Goal: Task Accomplishment & Management: Use online tool/utility

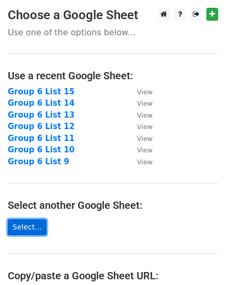
click at [25, 228] on link "Select..." at bounding box center [27, 227] width 39 height 16
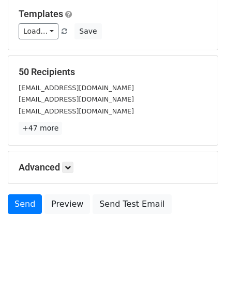
scroll to position [117, 0]
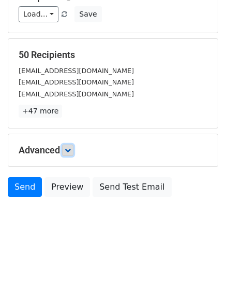
click at [68, 151] on icon at bounding box center [68, 150] width 6 height 6
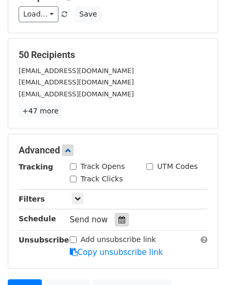
click at [119, 218] on icon at bounding box center [122, 219] width 7 height 7
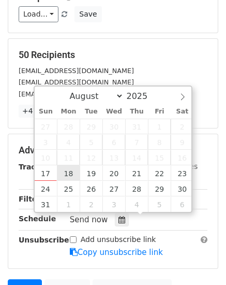
type input "2025-08-18 12:00"
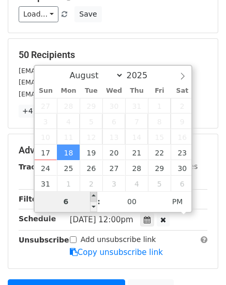
type input "06"
type input "2025-08-18 18:00"
click at [91, 195] on span at bounding box center [93, 196] width 7 height 10
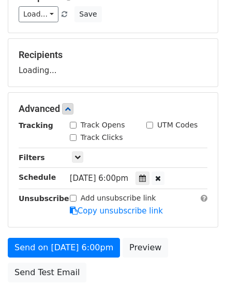
scroll to position [202, 0]
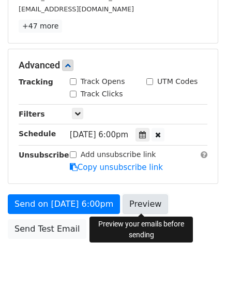
click at [148, 203] on link "Preview" at bounding box center [146, 204] width 46 height 20
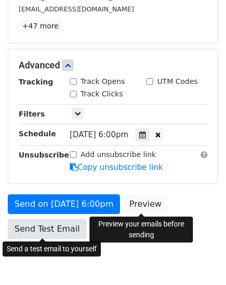
click at [42, 231] on link "Send Test Email" at bounding box center [47, 229] width 79 height 20
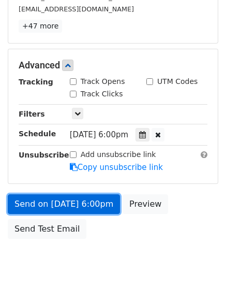
click at [49, 207] on link "Send on Aug 18 at 6:00pm" at bounding box center [64, 204] width 112 height 20
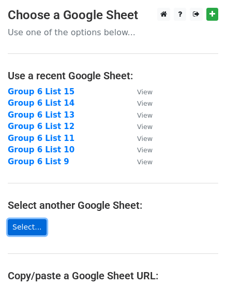
click at [17, 228] on link "Select..." at bounding box center [27, 227] width 39 height 16
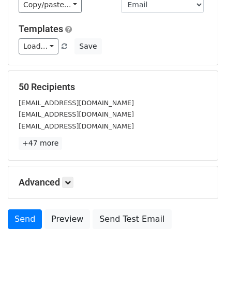
scroll to position [117, 0]
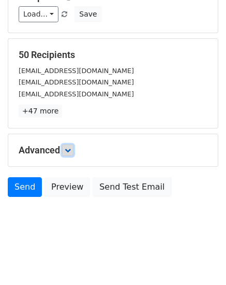
click at [68, 150] on icon at bounding box center [68, 150] width 6 height 6
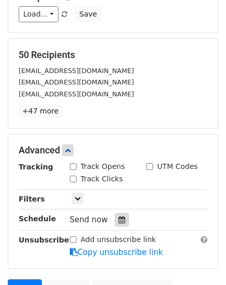
click at [115, 216] on div at bounding box center [122, 219] width 14 height 13
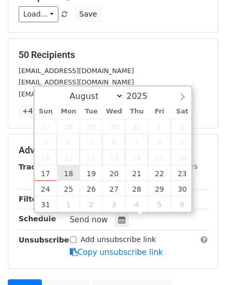
type input "2025-08-18 12:00"
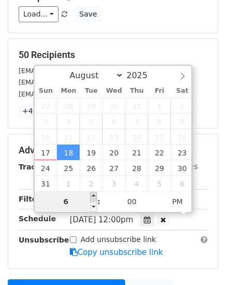
type input "06"
click at [94, 195] on span at bounding box center [93, 196] width 7 height 10
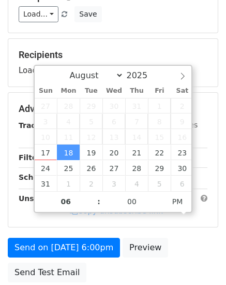
click at [221, 223] on main "New Campaign Daily emails left: 50 Google Sheet: Group 6 List 16 Variables Copy…" at bounding box center [113, 88] width 226 height 397
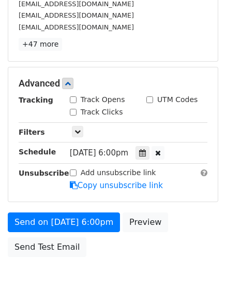
scroll to position [414, 0]
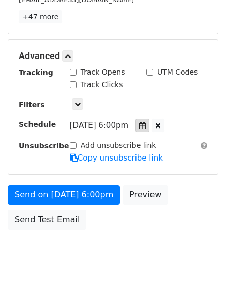
click at [146, 123] on icon at bounding box center [142, 125] width 7 height 7
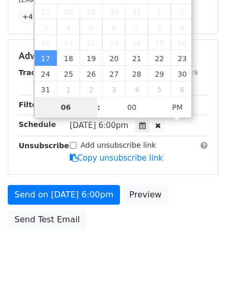
scroll to position [252, 0]
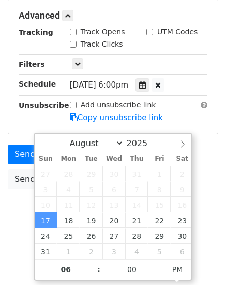
click at [213, 167] on div "Send on Aug 17 at 6:00pm Preview Send Test Email" at bounding box center [113, 169] width 226 height 50
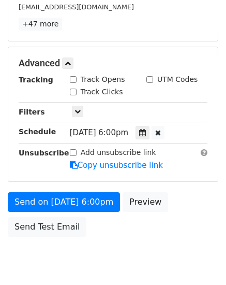
scroll to position [244, 0]
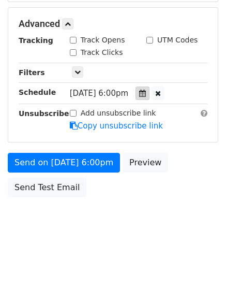
click at [146, 96] on icon at bounding box center [142, 93] width 7 height 7
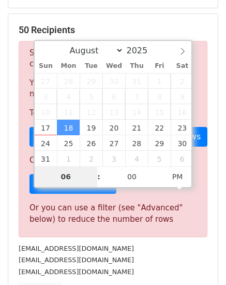
scroll to position [136, 0]
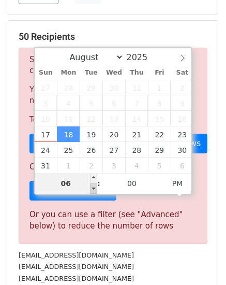
type input "2025-08-18 17:00"
type input "05"
click at [92, 187] on span at bounding box center [93, 188] width 7 height 10
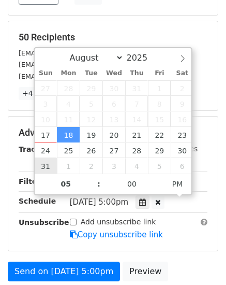
scroll to position [155, 0]
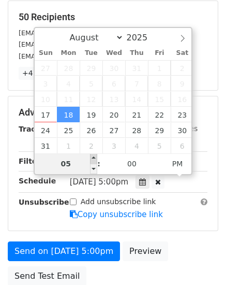
type input "2025-08-18 18:00"
type input "06"
click at [91, 159] on span at bounding box center [93, 158] width 7 height 10
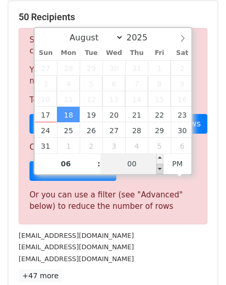
type input "2025-08-18 17:55"
type input "05"
type input "55"
click at [163, 167] on span at bounding box center [159, 169] width 7 height 10
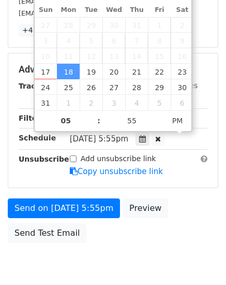
scroll to position [207, 0]
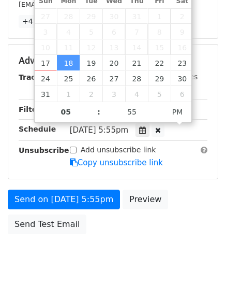
click at [218, 197] on div "Send on Aug 18 at 5:55pm Preview Send Test Email" at bounding box center [113, 214] width 226 height 50
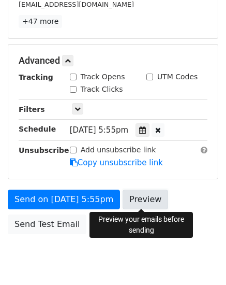
click at [138, 195] on link "Preview" at bounding box center [146, 199] width 46 height 20
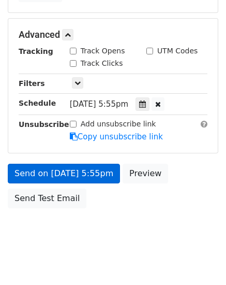
scroll to position [244, 0]
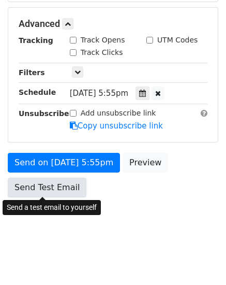
click at [28, 184] on link "Send Test Email" at bounding box center [47, 188] width 79 height 20
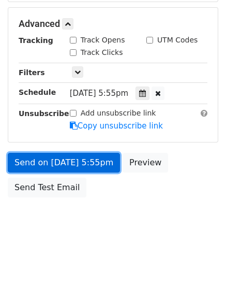
click at [49, 160] on link "Send on Aug 18 at 5:55pm" at bounding box center [64, 163] width 112 height 20
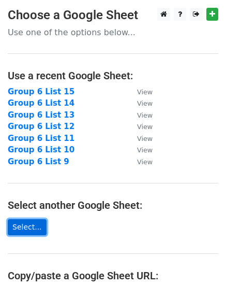
click at [28, 225] on link "Select..." at bounding box center [27, 227] width 39 height 16
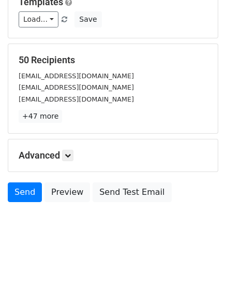
scroll to position [117, 0]
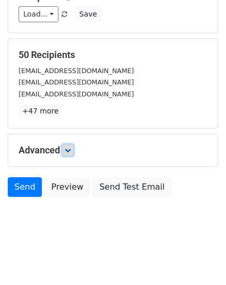
click at [71, 152] on icon at bounding box center [68, 150] width 6 height 6
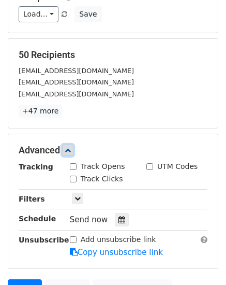
scroll to position [169, 0]
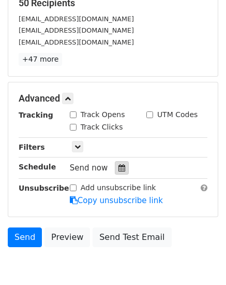
click at [115, 168] on div at bounding box center [122, 167] width 14 height 13
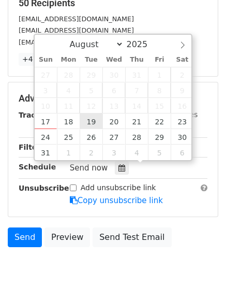
type input "[DATE] 12:00"
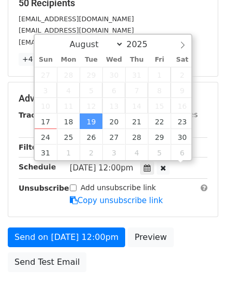
scroll to position [1, 0]
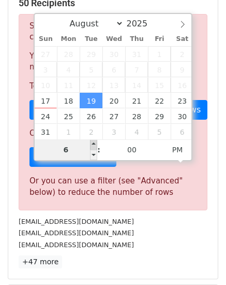
type input "06"
type input "2025-08-19 18:00"
click at [93, 142] on span at bounding box center [93, 144] width 7 height 10
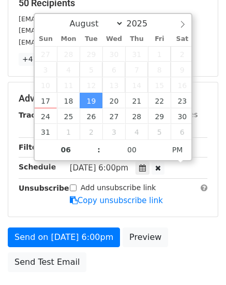
click at [225, 202] on main "New Campaign Daily emails left: 50 Google Sheet: Group 6 List 17 Variables Copy…" at bounding box center [113, 58] width 226 height 438
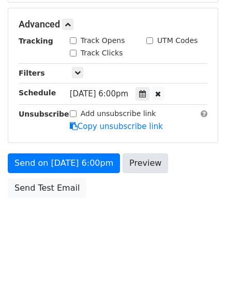
scroll to position [244, 0]
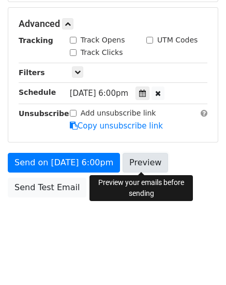
click at [151, 168] on link "Preview" at bounding box center [146, 163] width 46 height 20
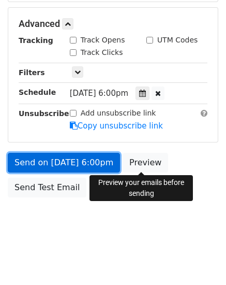
click at [41, 161] on link "Send on Aug 19 at 6:00pm" at bounding box center [64, 163] width 112 height 20
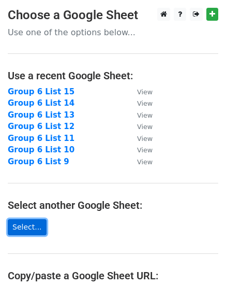
click at [25, 228] on link "Select..." at bounding box center [27, 227] width 39 height 16
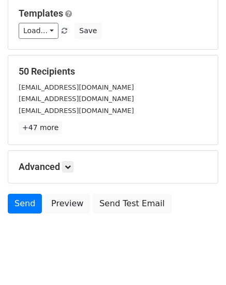
scroll to position [117, 0]
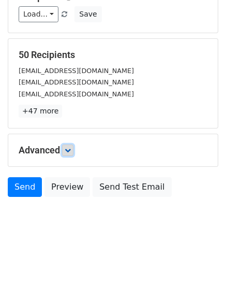
click at [71, 150] on icon at bounding box center [68, 150] width 6 height 6
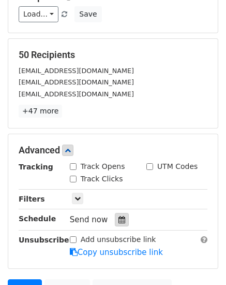
click at [119, 217] on icon at bounding box center [122, 219] width 7 height 7
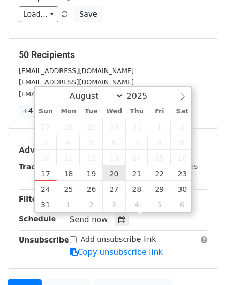
type input "2025-08-20 12:00"
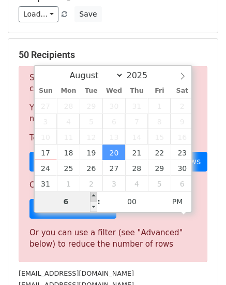
type input "06"
type input "2025-08-20 18:00"
click at [94, 197] on span at bounding box center [93, 196] width 7 height 10
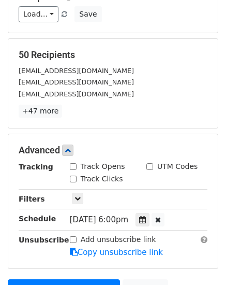
click at [226, 216] on main "New Campaign Daily emails left: 50 Google Sheet: Group 6 List 18 Variables Copy…" at bounding box center [113, 109] width 226 height 438
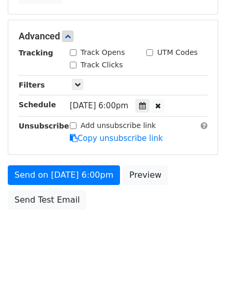
scroll to position [244, 0]
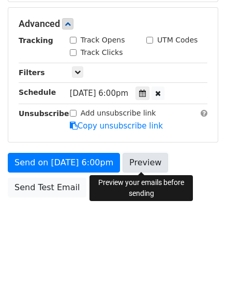
click at [140, 160] on link "Preview" at bounding box center [146, 163] width 46 height 20
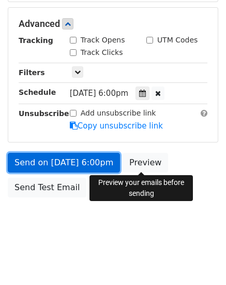
click at [50, 162] on link "Send on Aug 20 at 6:00pm" at bounding box center [64, 163] width 112 height 20
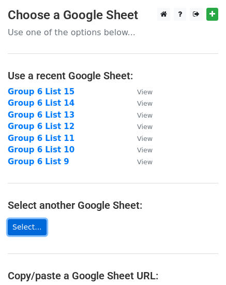
click at [23, 226] on link "Select..." at bounding box center [27, 227] width 39 height 16
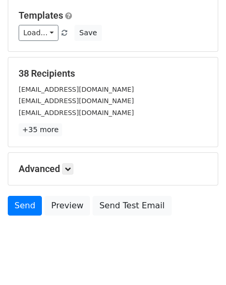
scroll to position [104, 0]
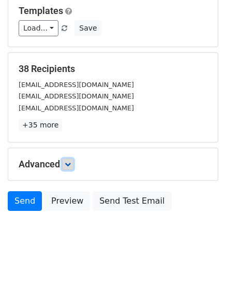
click at [68, 163] on icon at bounding box center [68, 164] width 6 height 6
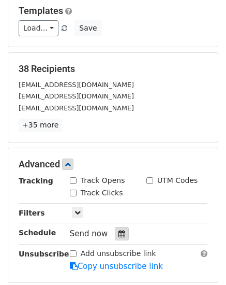
click at [120, 234] on icon at bounding box center [122, 233] width 7 height 7
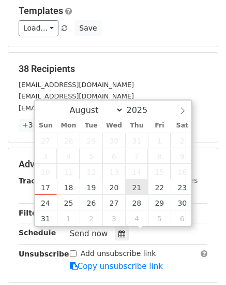
type input "[DATE] 12:00"
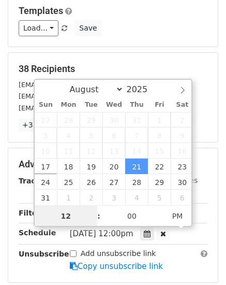
scroll to position [1, 0]
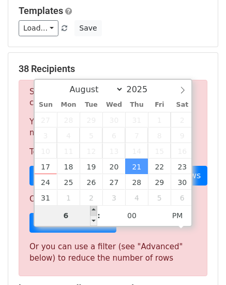
type input "06"
type input "[DATE] 18:00"
click at [94, 210] on span at bounding box center [93, 210] width 7 height 10
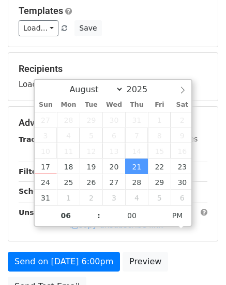
click at [222, 214] on main "New Campaign Daily emails left: 50 Google Sheet: Group 6 List 19 Variables Copy…" at bounding box center [113, 102] width 226 height 397
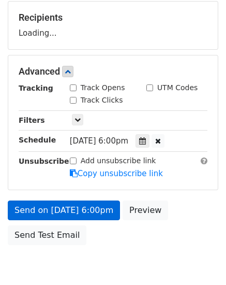
scroll to position [202, 0]
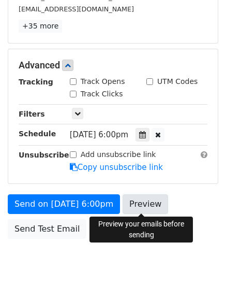
click at [132, 202] on link "Preview" at bounding box center [146, 204] width 46 height 20
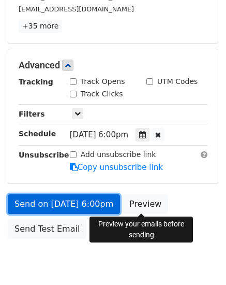
click at [38, 205] on link "Send on [DATE] 6:00pm" at bounding box center [64, 204] width 112 height 20
